Goal: Check status

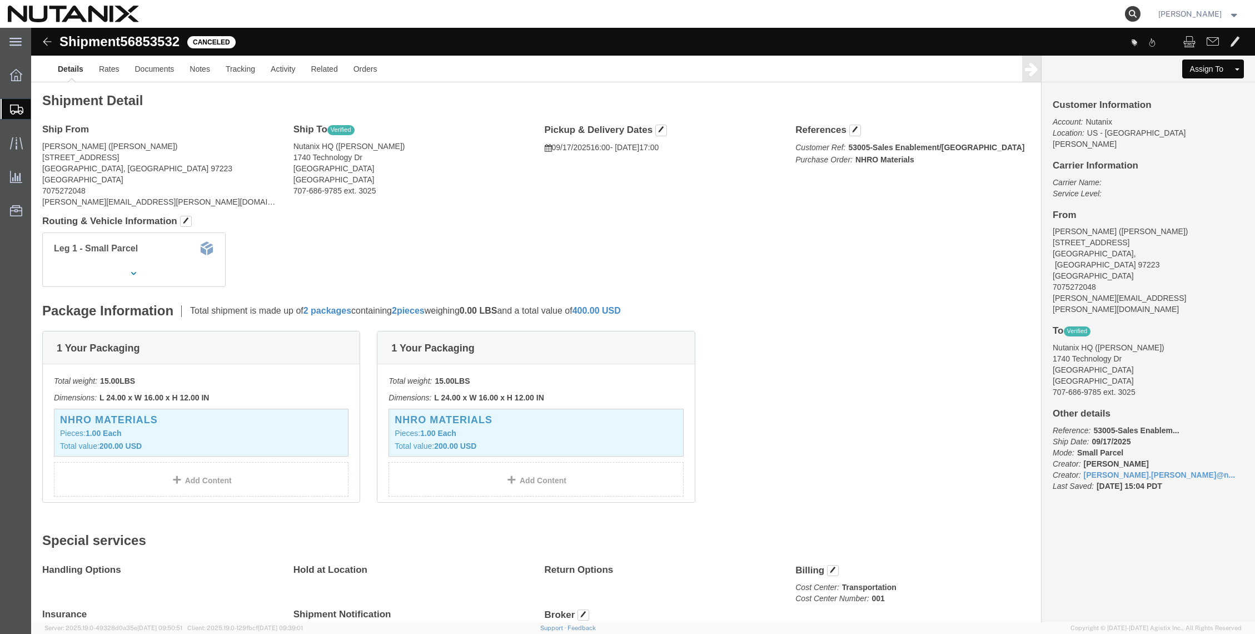
click at [1140, 13] on icon at bounding box center [1133, 14] width 16 height 16
paste input "56853092"
type input "56853092"
